Goal: Task Accomplishment & Management: Manage account settings

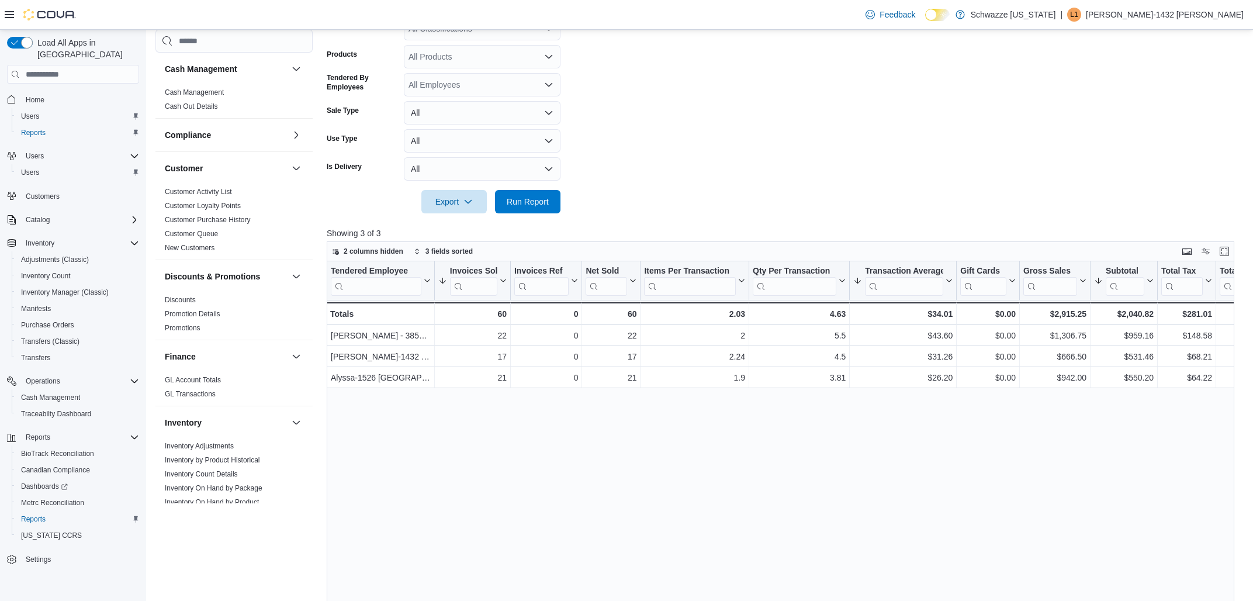
scroll to position [250, 0]
click at [1188, 12] on p "Lacy-1432 Manning" at bounding box center [1165, 15] width 158 height 14
click at [1163, 120] on span "Sign Out" at bounding box center [1168, 116] width 32 height 12
